Goal: Task Accomplishment & Management: Manage account settings

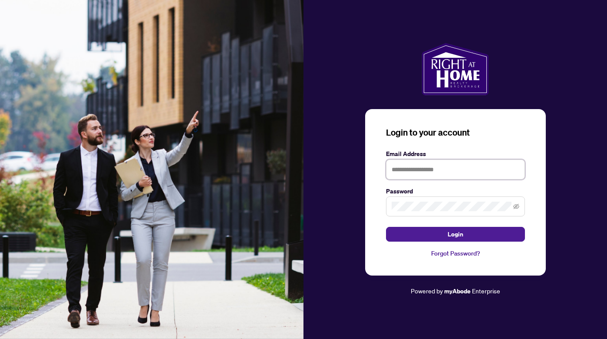
type input "**********"
click at [455, 234] on button "Login" at bounding box center [455, 234] width 139 height 15
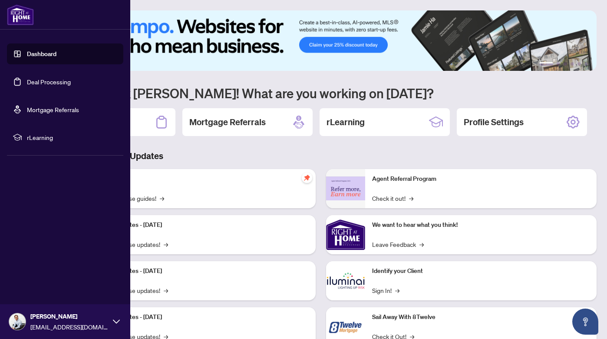
click at [27, 78] on link "Deal Processing" at bounding box center [49, 82] width 44 height 8
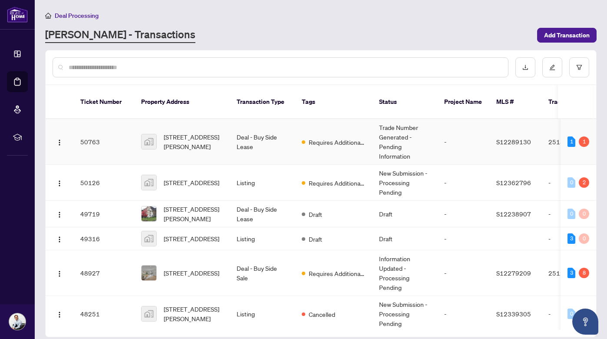
click at [192, 132] on span "[STREET_ADDRESS][PERSON_NAME]" at bounding box center [193, 141] width 59 height 19
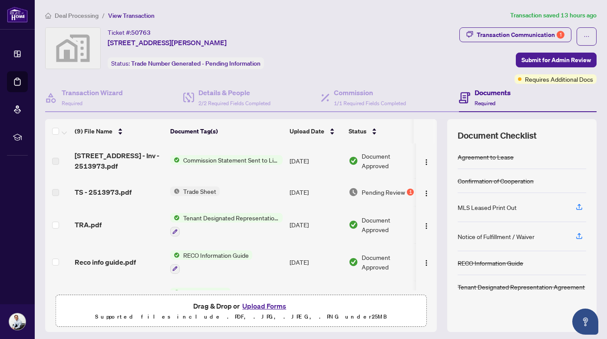
click at [195, 191] on span "Trade Sheet" at bounding box center [200, 191] width 40 height 10
click at [274, 195] on td "Trade Sheet" at bounding box center [226, 192] width 119 height 28
click at [425, 195] on img "button" at bounding box center [426, 193] width 7 height 7
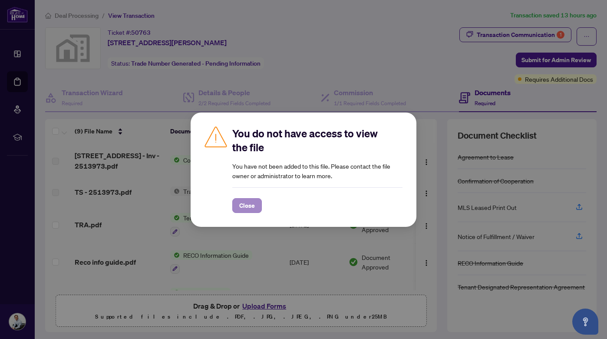
click at [245, 205] on span "Close" at bounding box center [247, 205] width 16 height 14
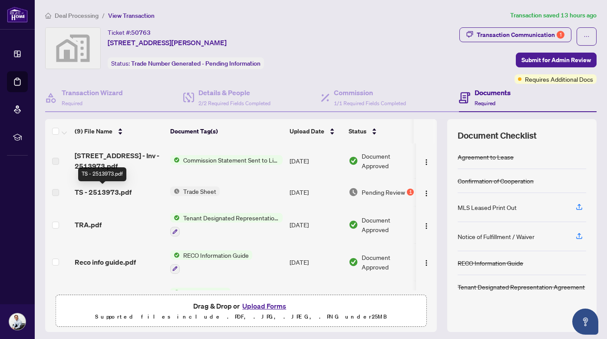
click at [125, 193] on span "TS - 2513973.pdf" at bounding box center [103, 192] width 57 height 10
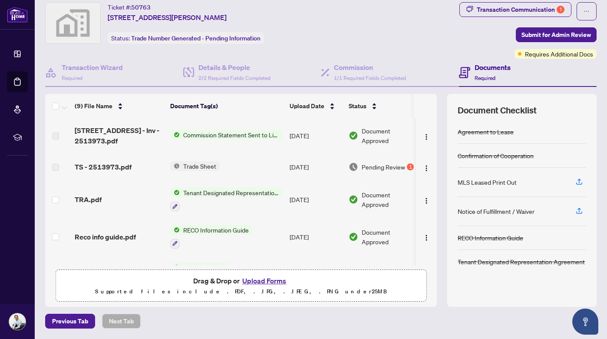
scroll to position [25, 0]
click at [423, 168] on img "button" at bounding box center [426, 168] width 7 height 7
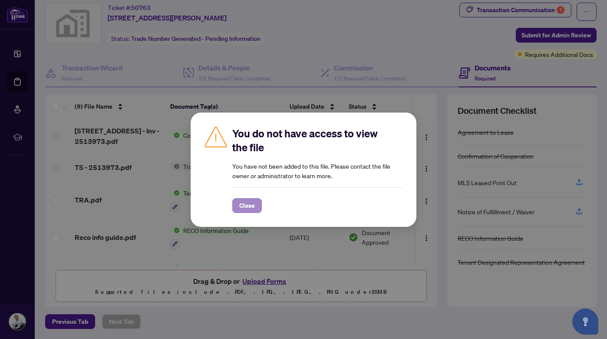
click at [250, 204] on span "Close" at bounding box center [247, 205] width 16 height 14
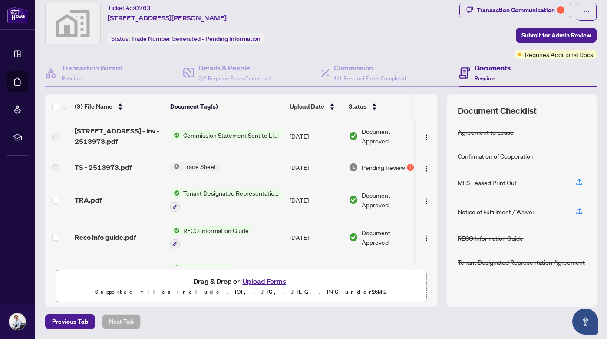
scroll to position [0, 0]
click at [105, 171] on span "TS - 2513973.pdf" at bounding box center [103, 167] width 57 height 10
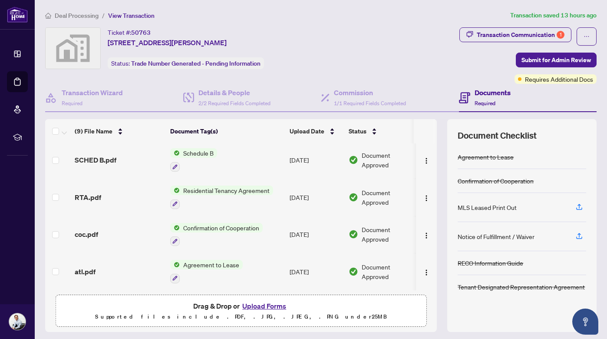
scroll to position [177, 0]
click at [262, 307] on button "Upload Forms" at bounding box center [264, 305] width 49 height 11
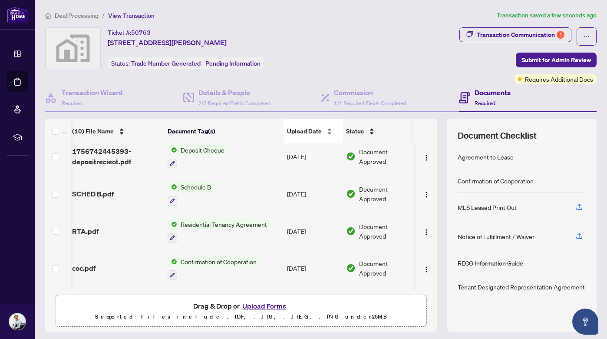
scroll to position [0, 0]
